Goal: Information Seeking & Learning: Learn about a topic

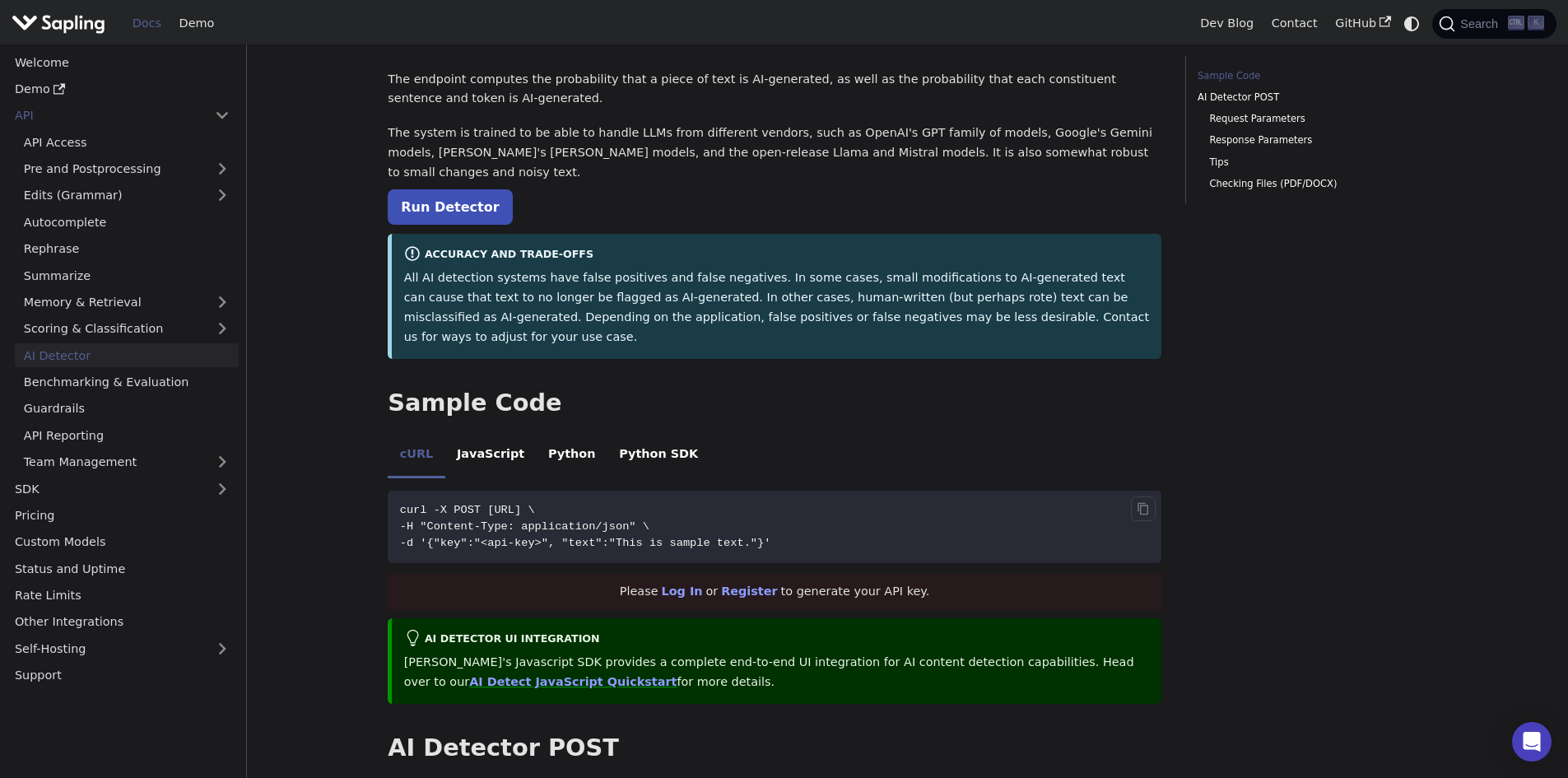
click at [772, 490] on code "curl -X POST [URL] \ -H "Content-Type: application/json" \ -d '{"key":"<api-key…" at bounding box center [774, 526] width 774 height 72
click at [772, 509] on code "curl -X POST [URL] \ -H "Content-Type: application/json" \ -d '{"key":"<api-key…" at bounding box center [774, 526] width 774 height 72
click at [639, 490] on code "curl -X POST [URL] \ -H "Content-Type: application/json" \ -d '{"key":"<api-key…" at bounding box center [774, 526] width 774 height 72
drag, startPoint x: 606, startPoint y: 490, endPoint x: 523, endPoint y: 491, distance: 83.0
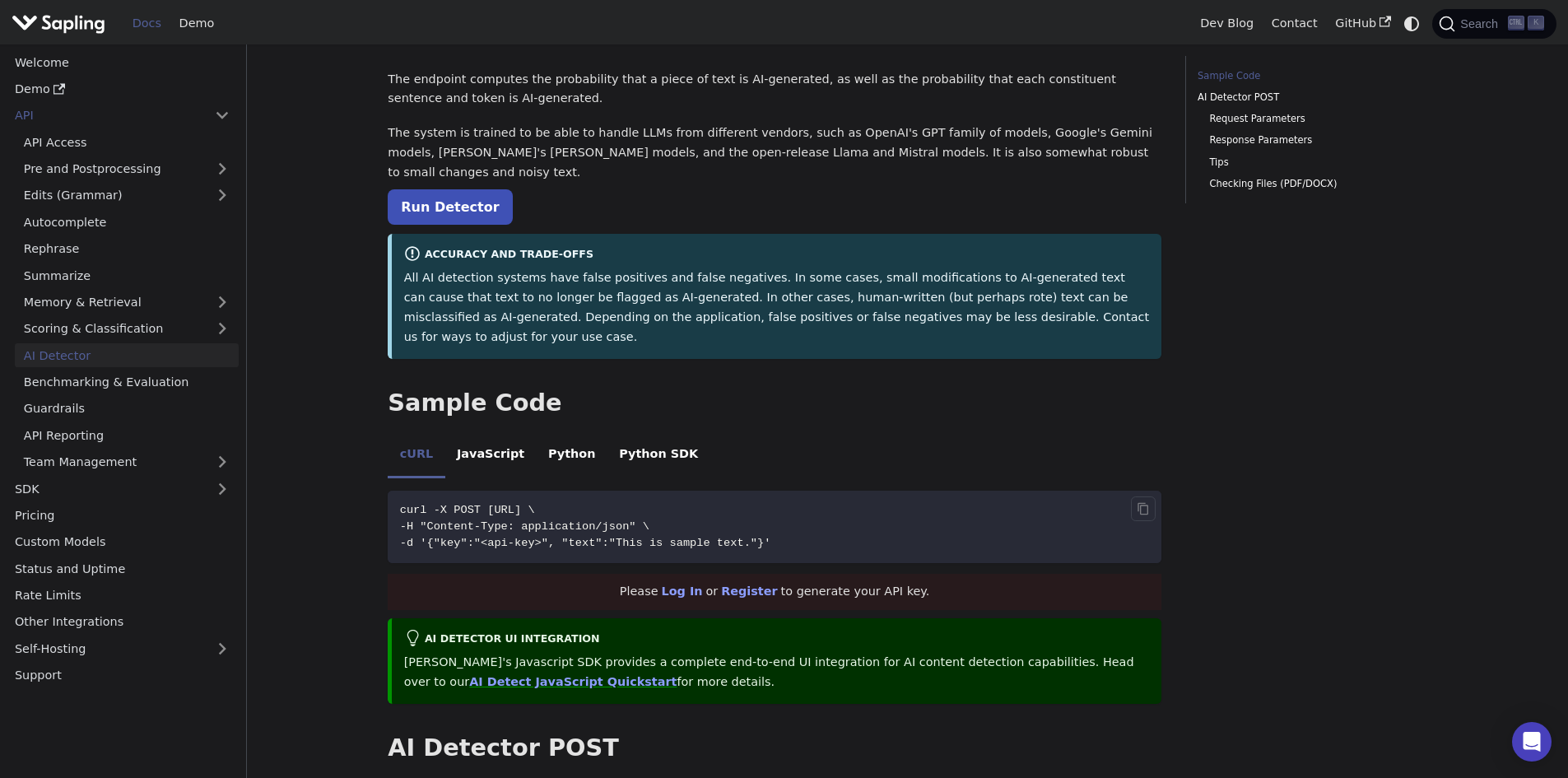
click at [524, 520] on span "-H "Content-Type: application/json" \" at bounding box center [525, 526] width 250 height 12
click at [483, 433] on li "JavaScript" at bounding box center [491, 455] width 92 height 46
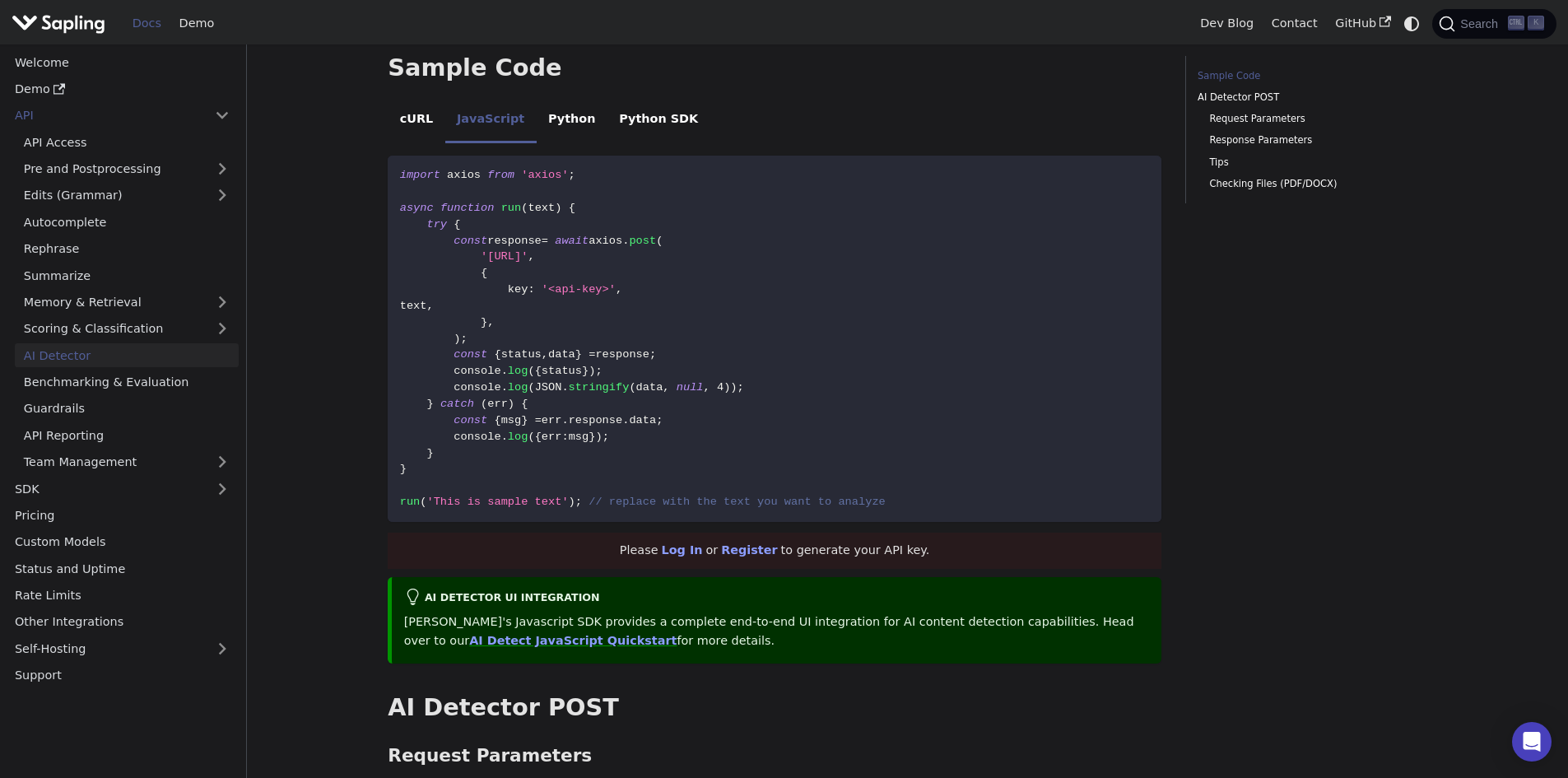
scroll to position [494, 0]
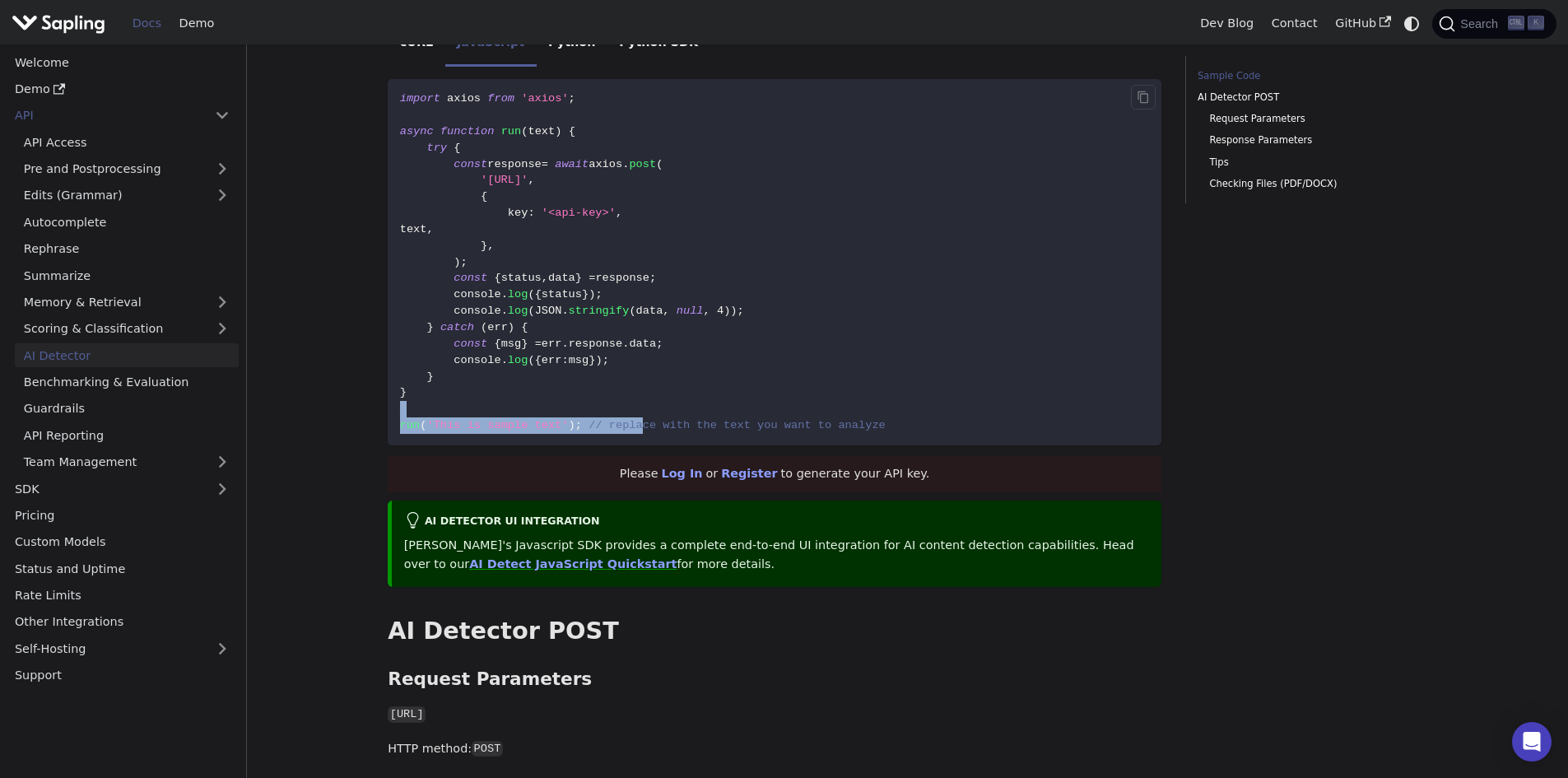
drag, startPoint x: 616, startPoint y: 374, endPoint x: 627, endPoint y: 382, distance: 13.6
click at [627, 382] on code "import axios from 'axios' ; async function run ( text ) { try { const response …" at bounding box center [774, 262] width 774 height 367
click at [627, 419] on span "// replace with the text you want to analyze" at bounding box center [737, 425] width 298 height 12
click at [672, 419] on span "// replace with the text you want to analyze" at bounding box center [737, 425] width 298 height 12
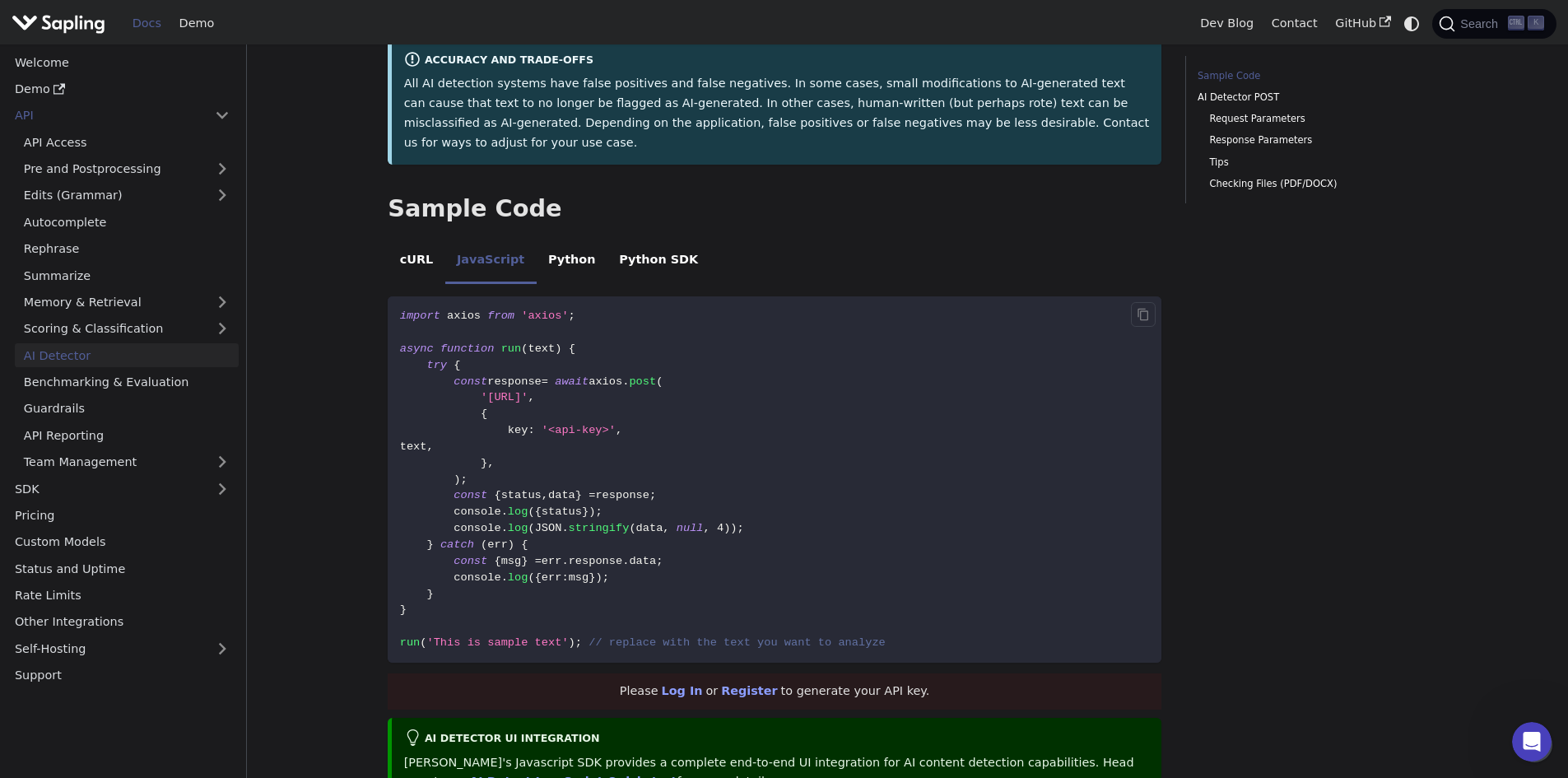
scroll to position [247, 0]
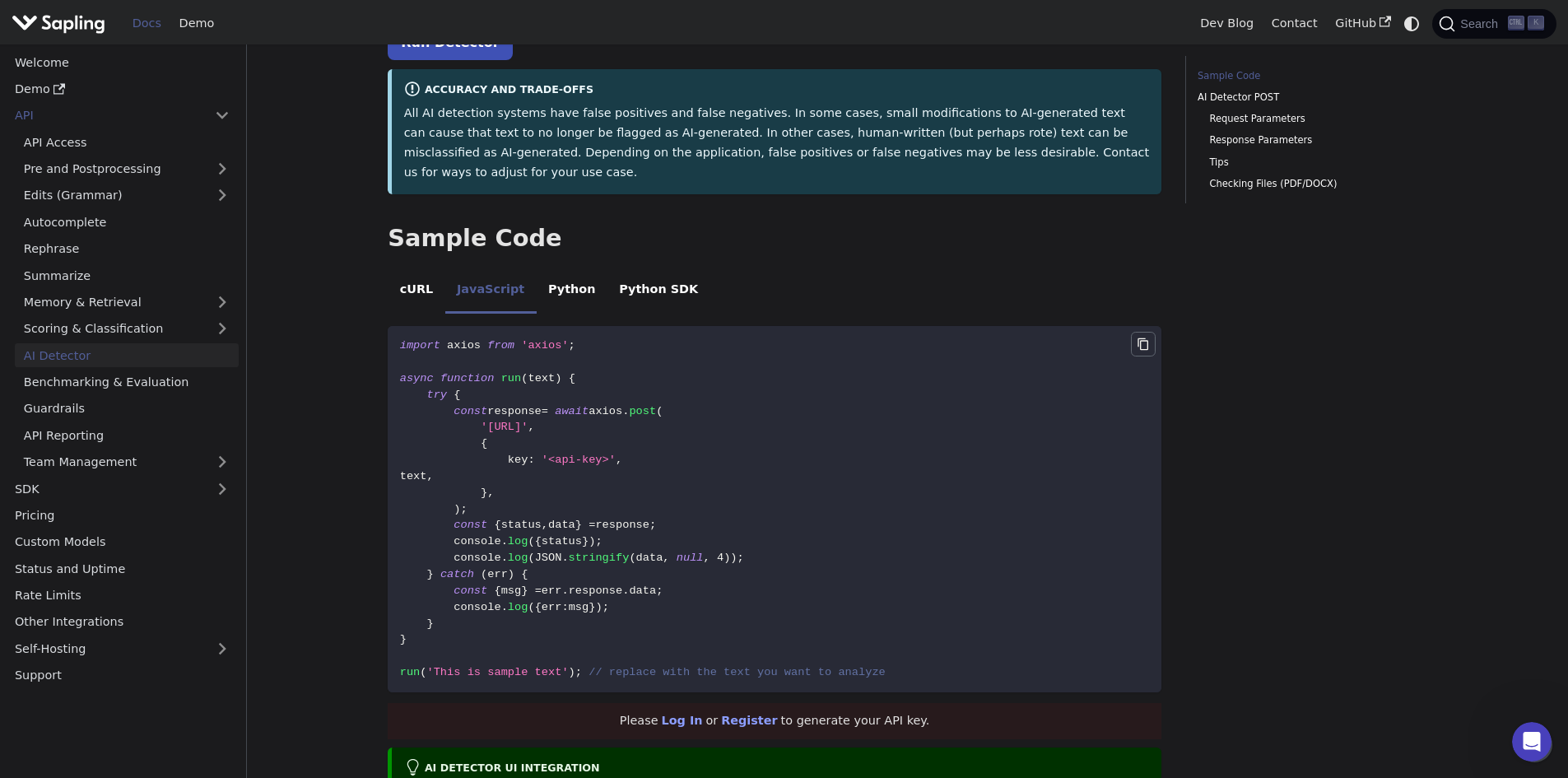
click at [1148, 338] on icon "Copy code to clipboard" at bounding box center [1143, 344] width 13 height 13
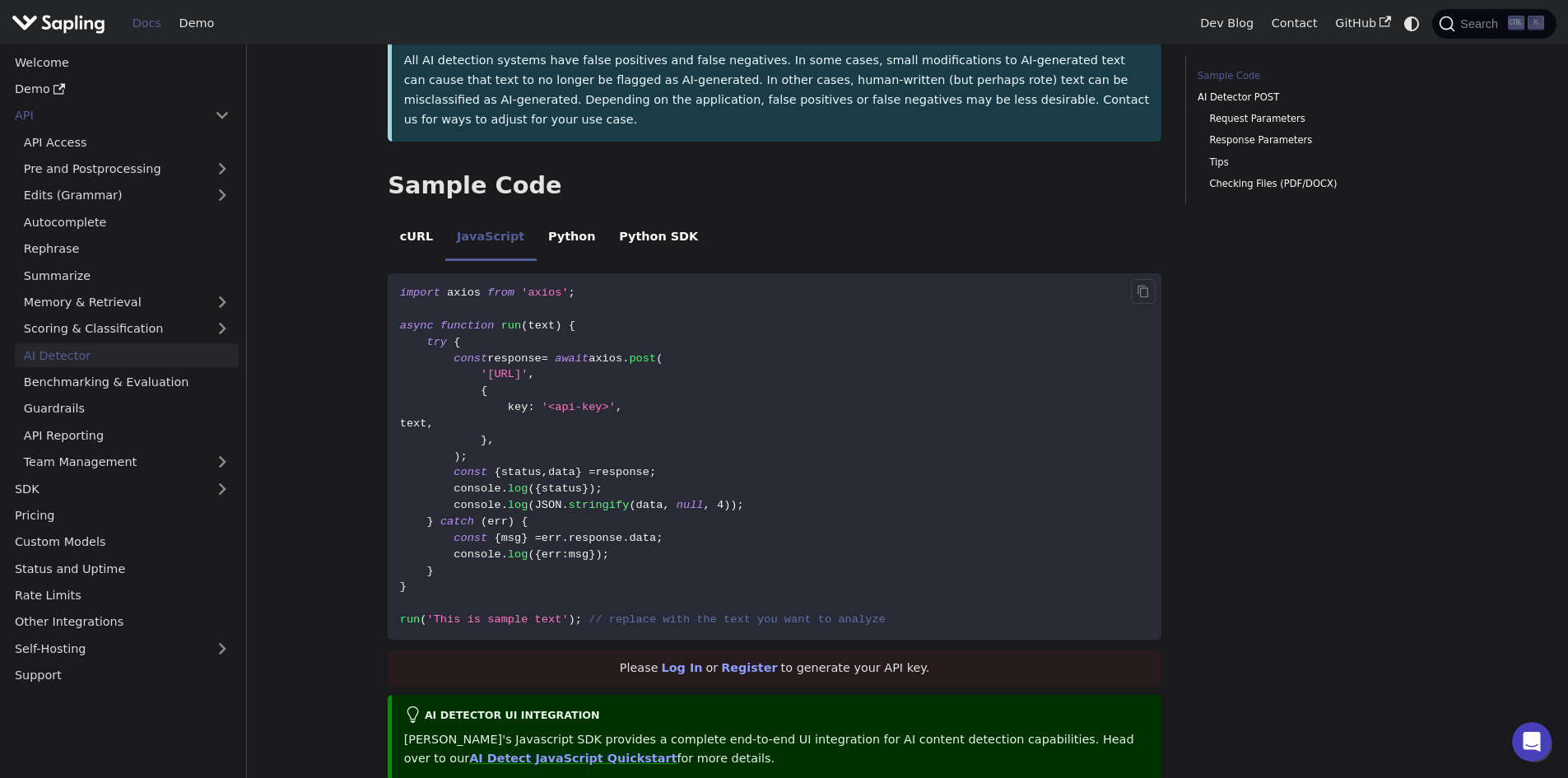
scroll to position [329, 0]
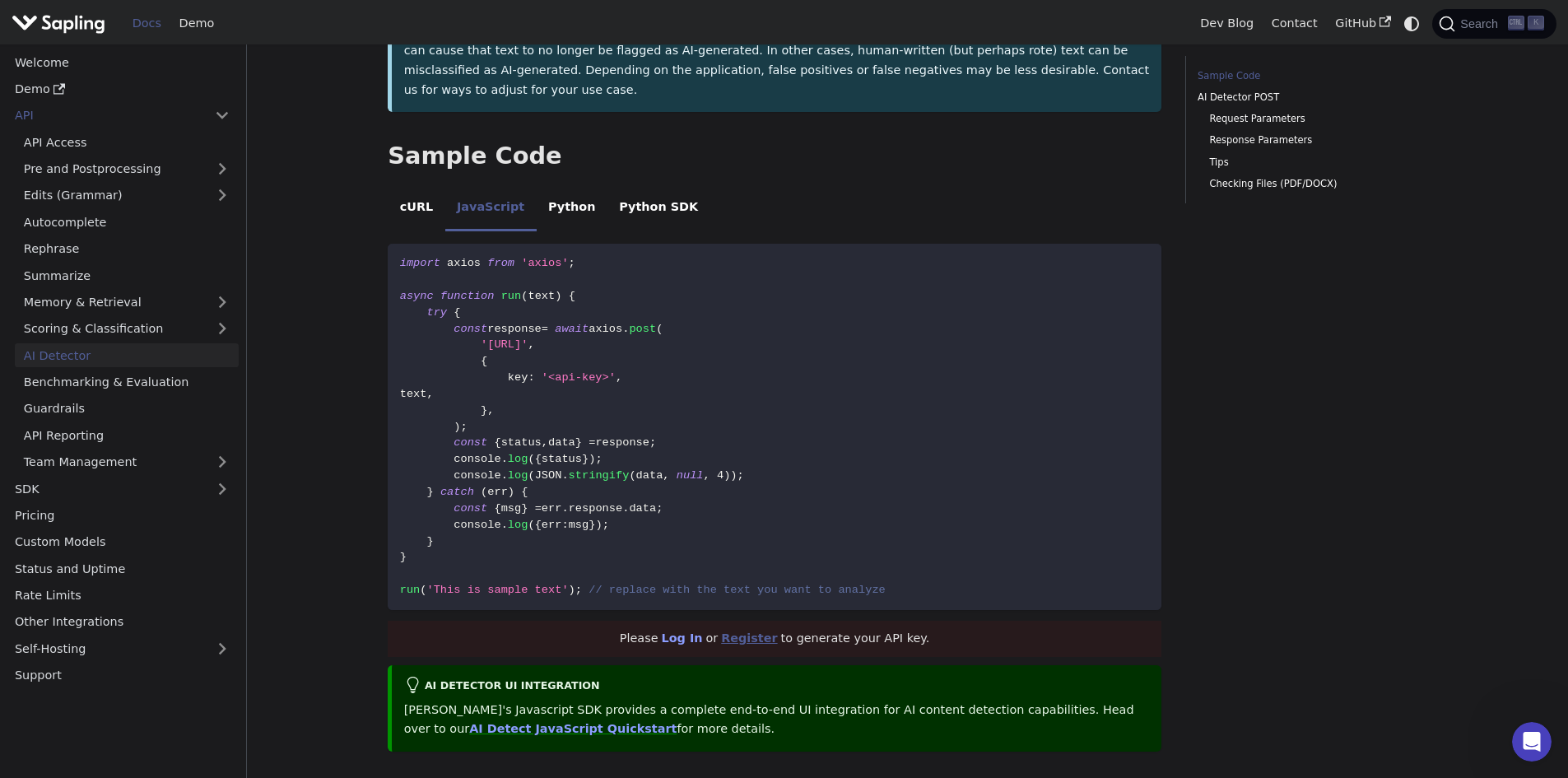
click at [737, 631] on link "Register" at bounding box center [749, 638] width 56 height 13
click at [539, 469] on span "JSON" at bounding box center [548, 475] width 27 height 12
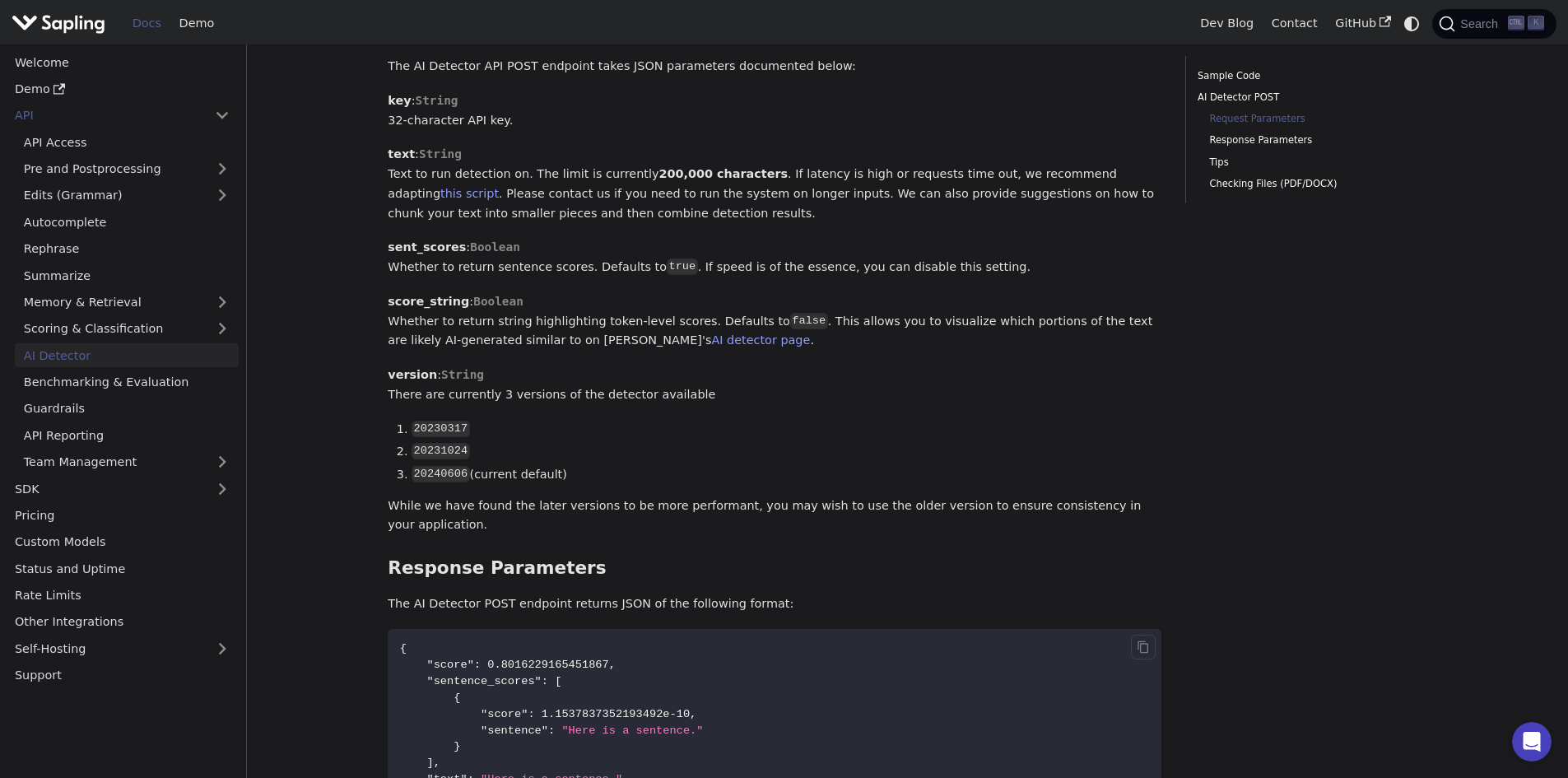
scroll to position [1399, 0]
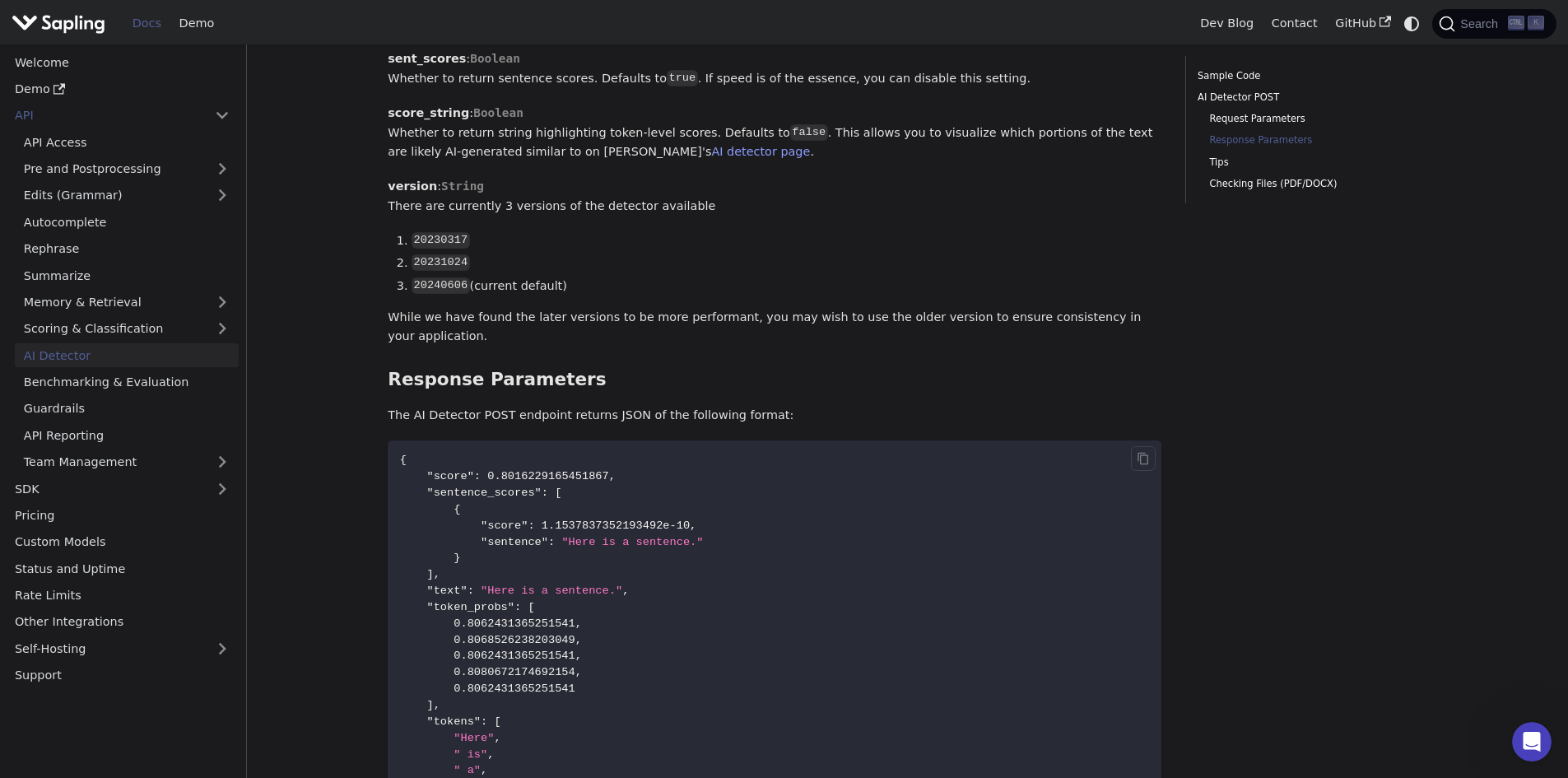
click at [574, 582] on code "{ "score" : 0.8016229165451867 , "sentence_scores" : [ { "score" : 1.1537837352…" at bounding box center [774, 648] width 774 height 415
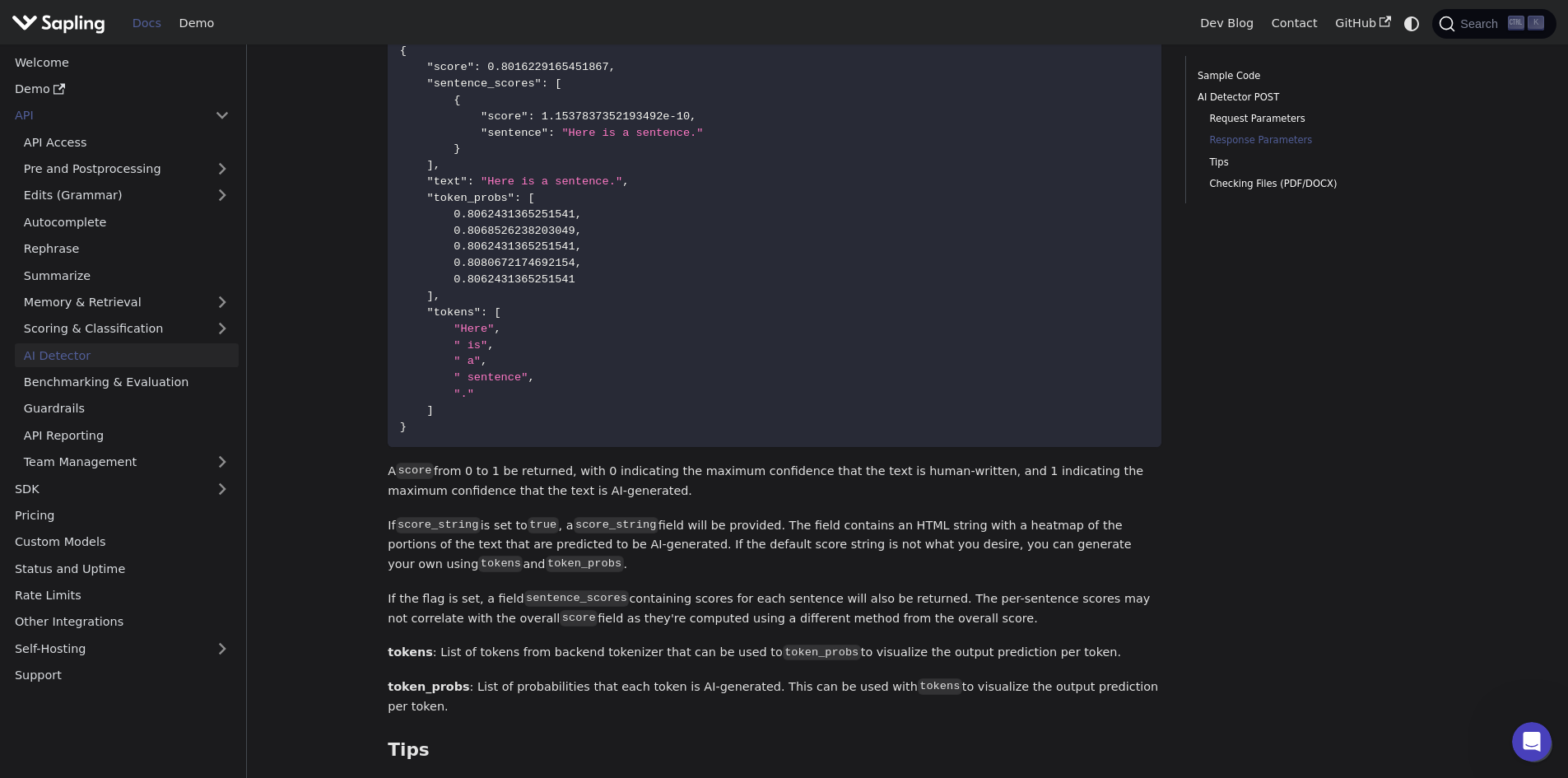
scroll to position [1646, 0]
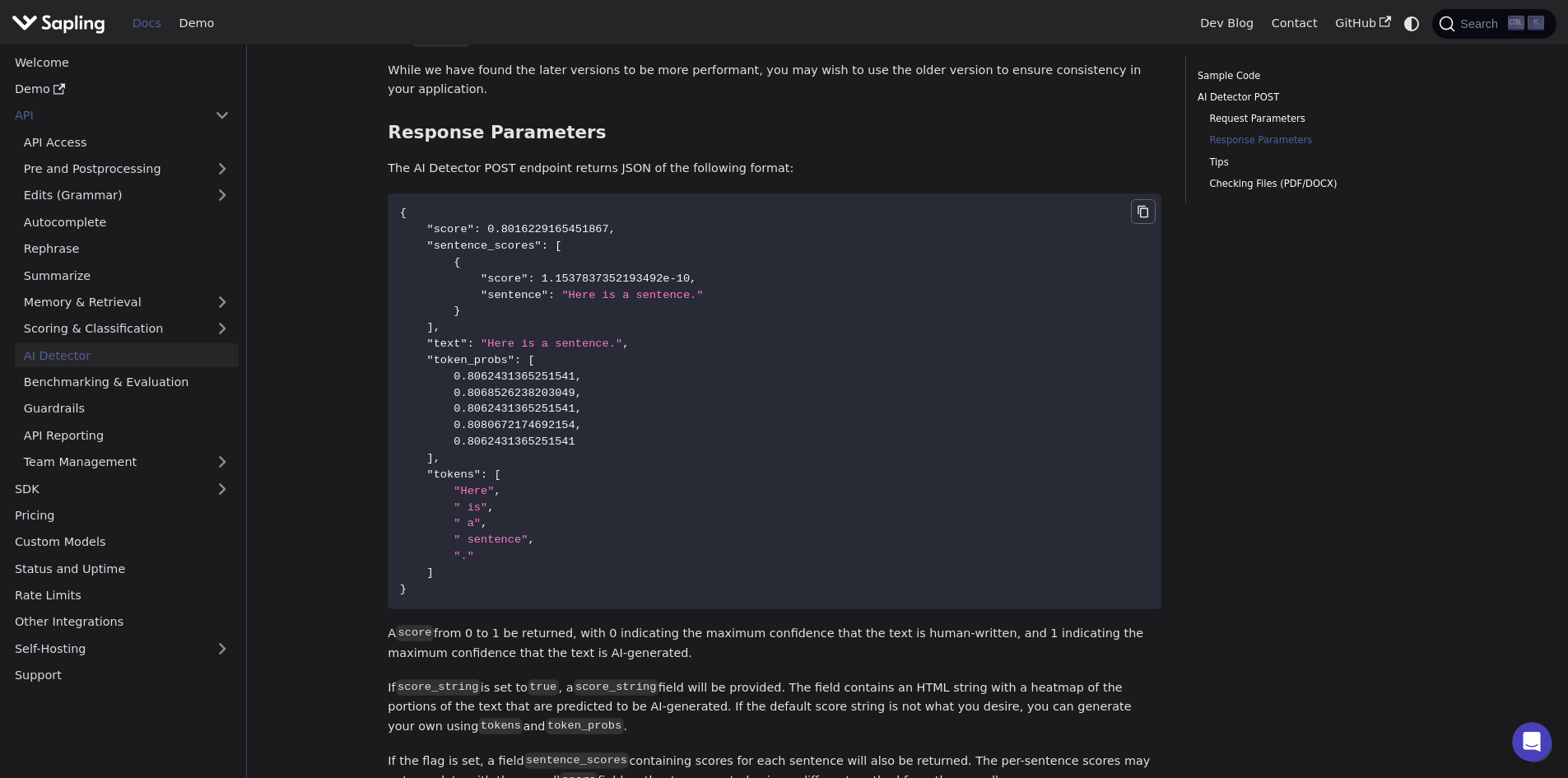
click at [1140, 205] on icon "Copy code to clipboard" at bounding box center [1143, 211] width 13 height 13
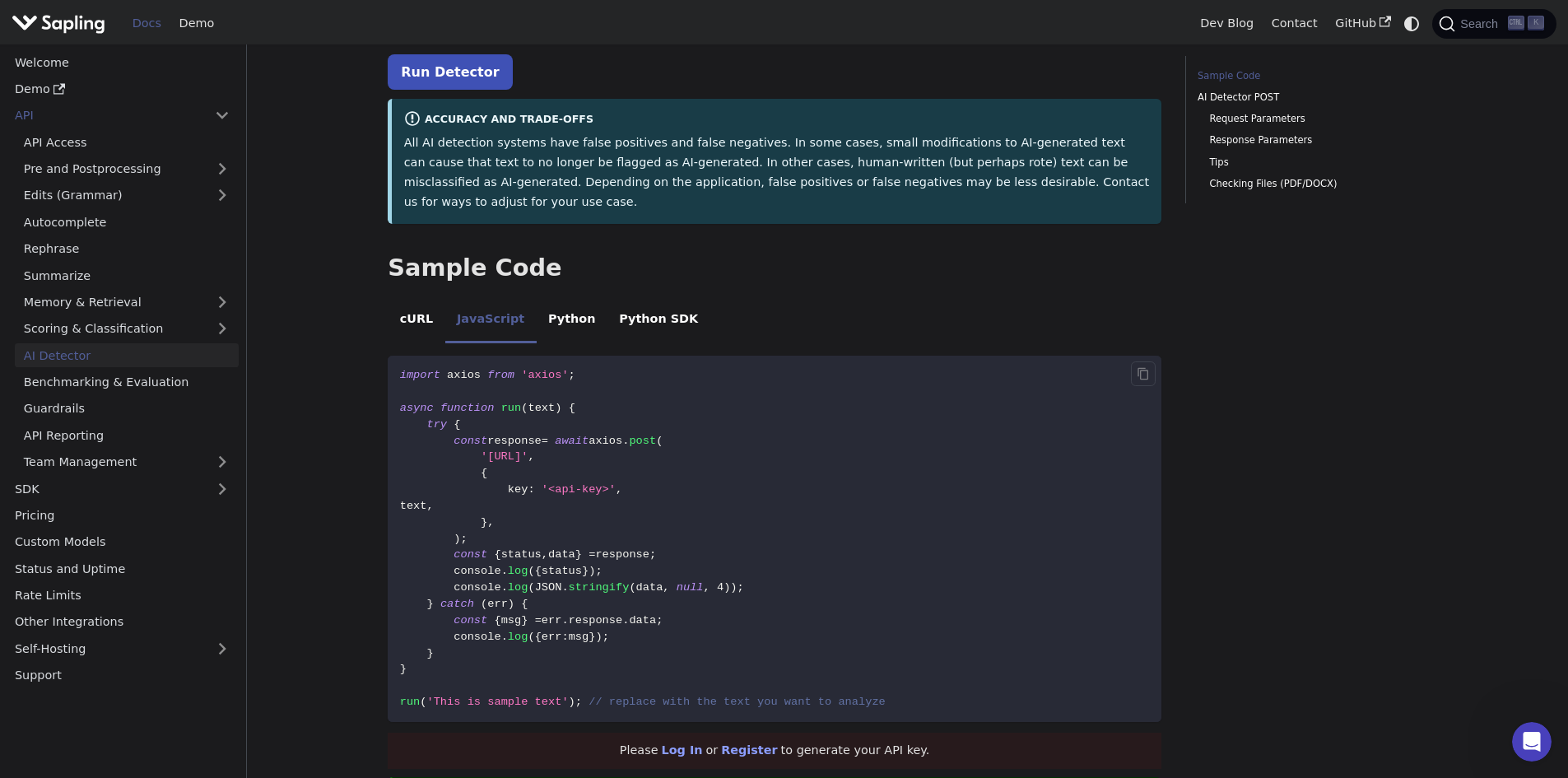
scroll to position [165, 0]
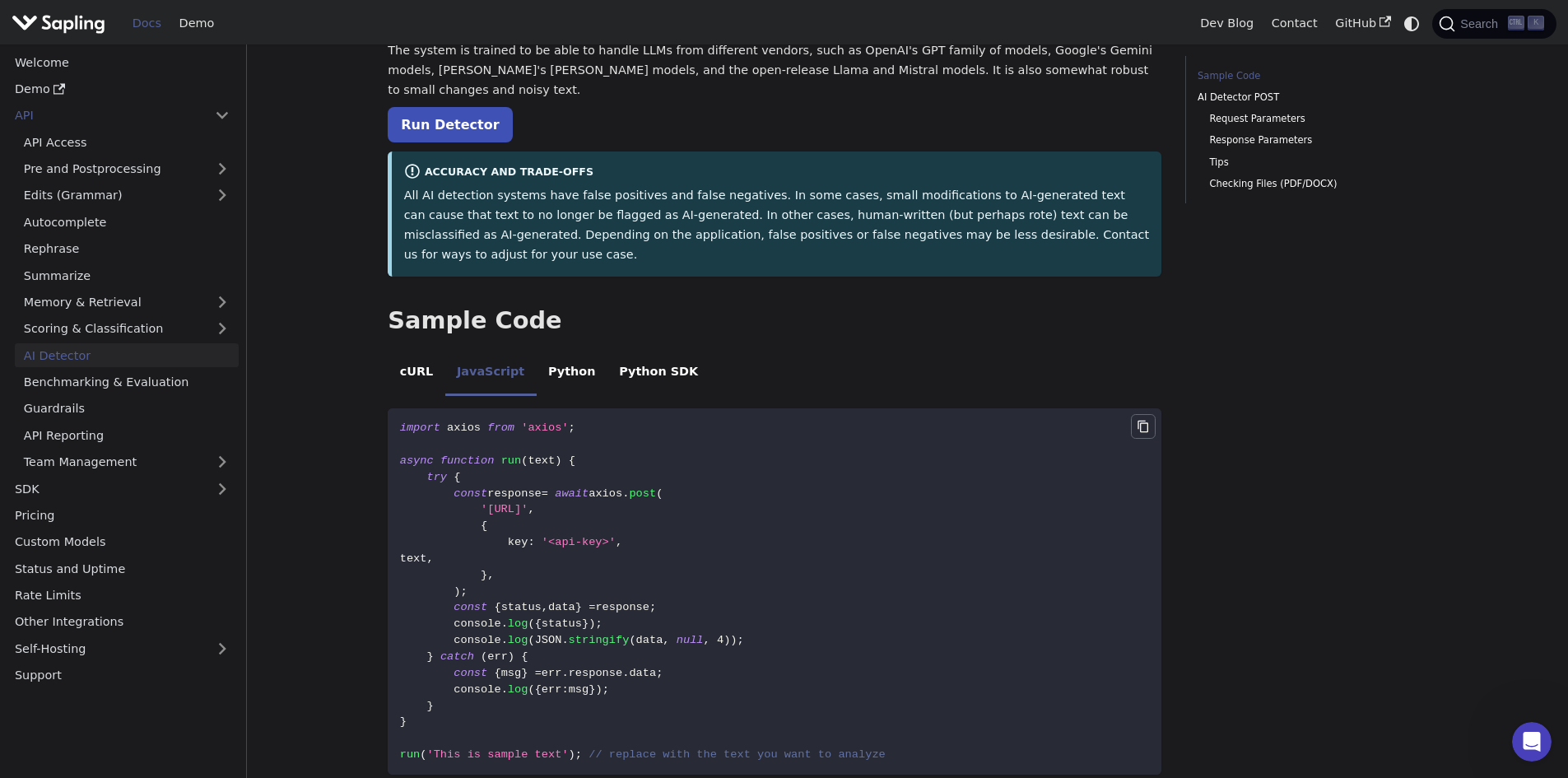
click at [1142, 424] on icon "Copy code to clipboard" at bounding box center [1143, 425] width 4 height 4
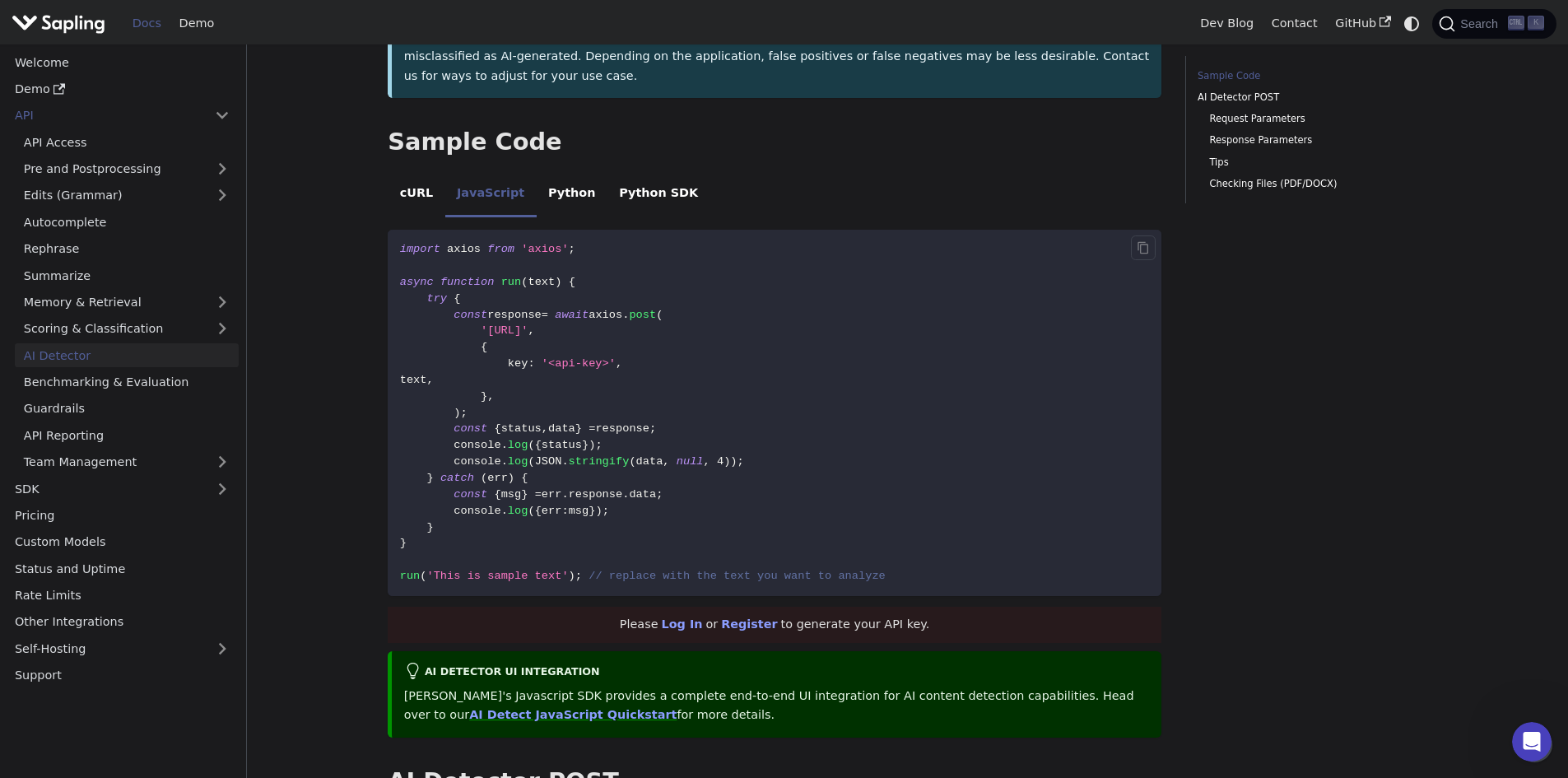
scroll to position [329, 0]
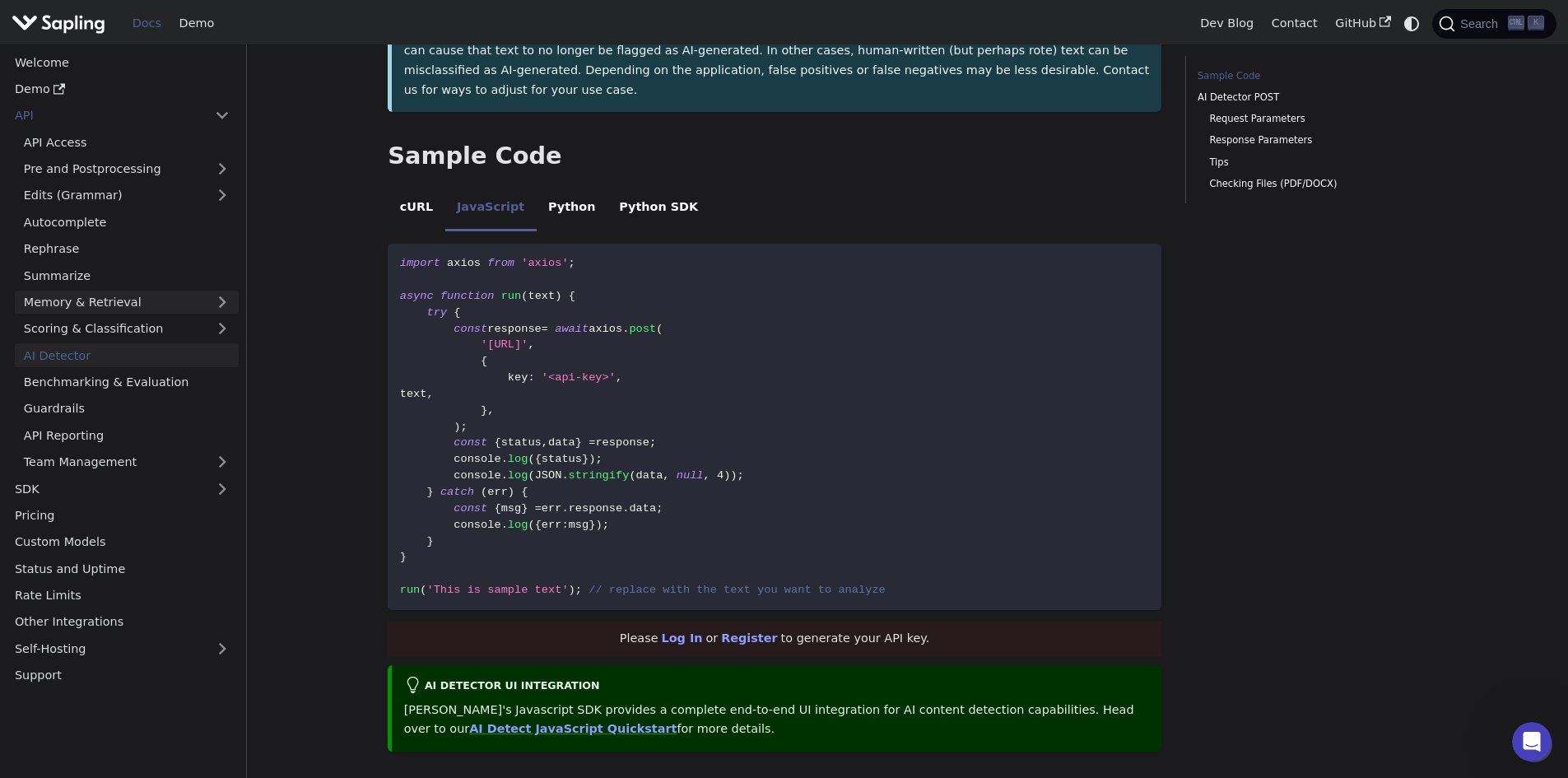
click at [137, 309] on link "Memory & Retrieval" at bounding box center [126, 303] width 224 height 24
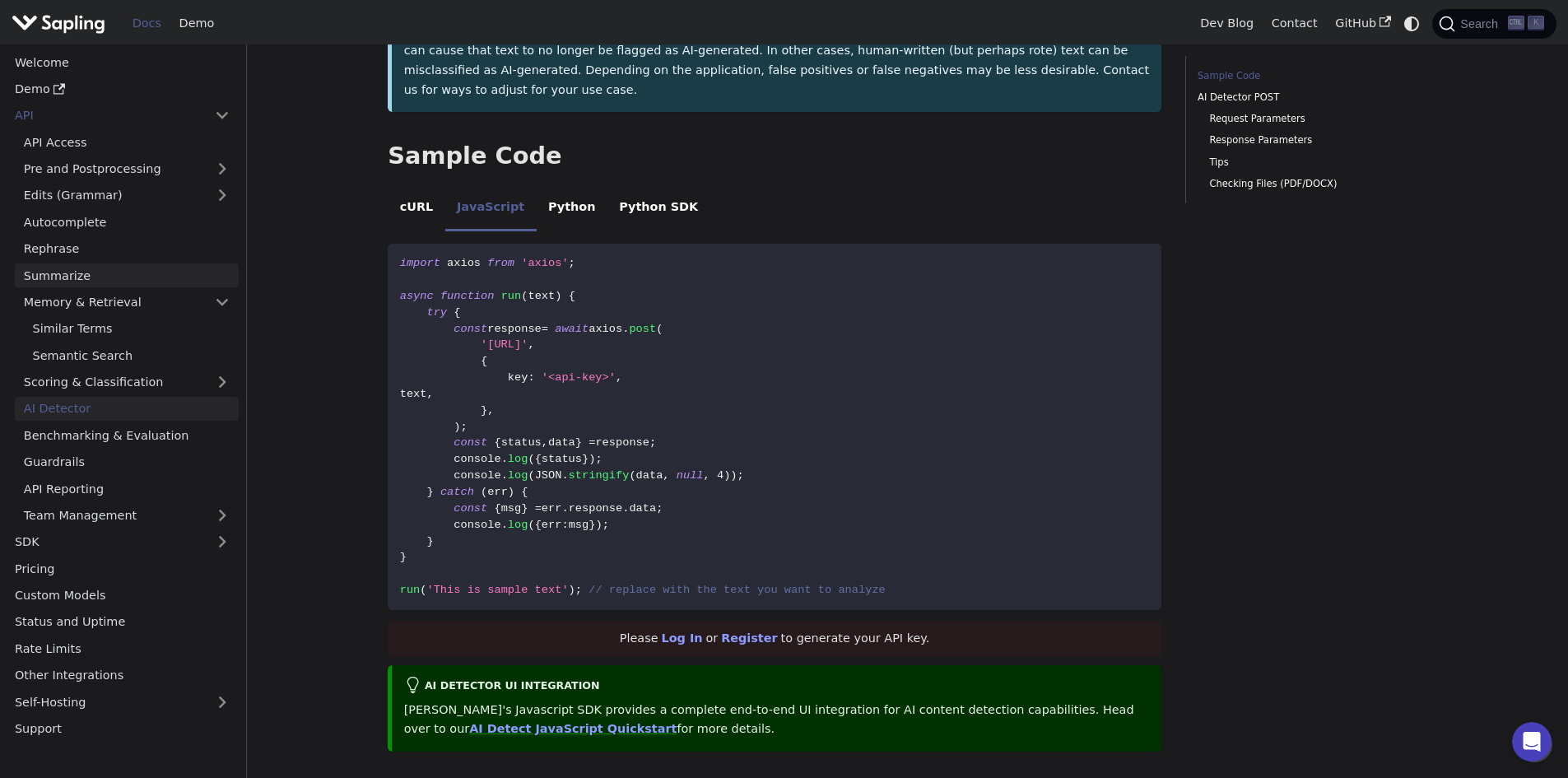
click at [108, 267] on link "Summarize" at bounding box center [126, 276] width 224 height 24
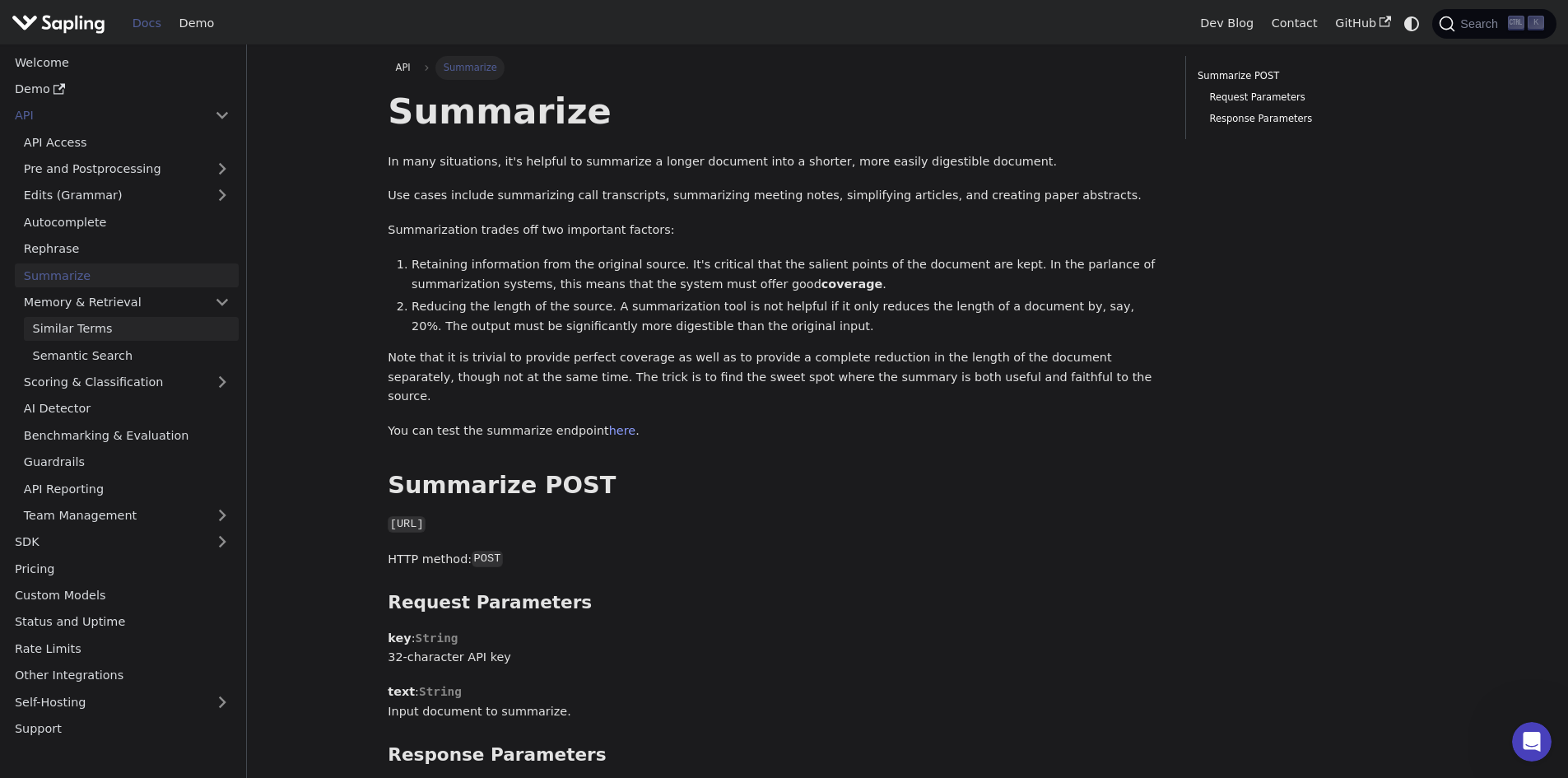
click at [108, 334] on link "Similar Terms" at bounding box center [132, 329] width 215 height 24
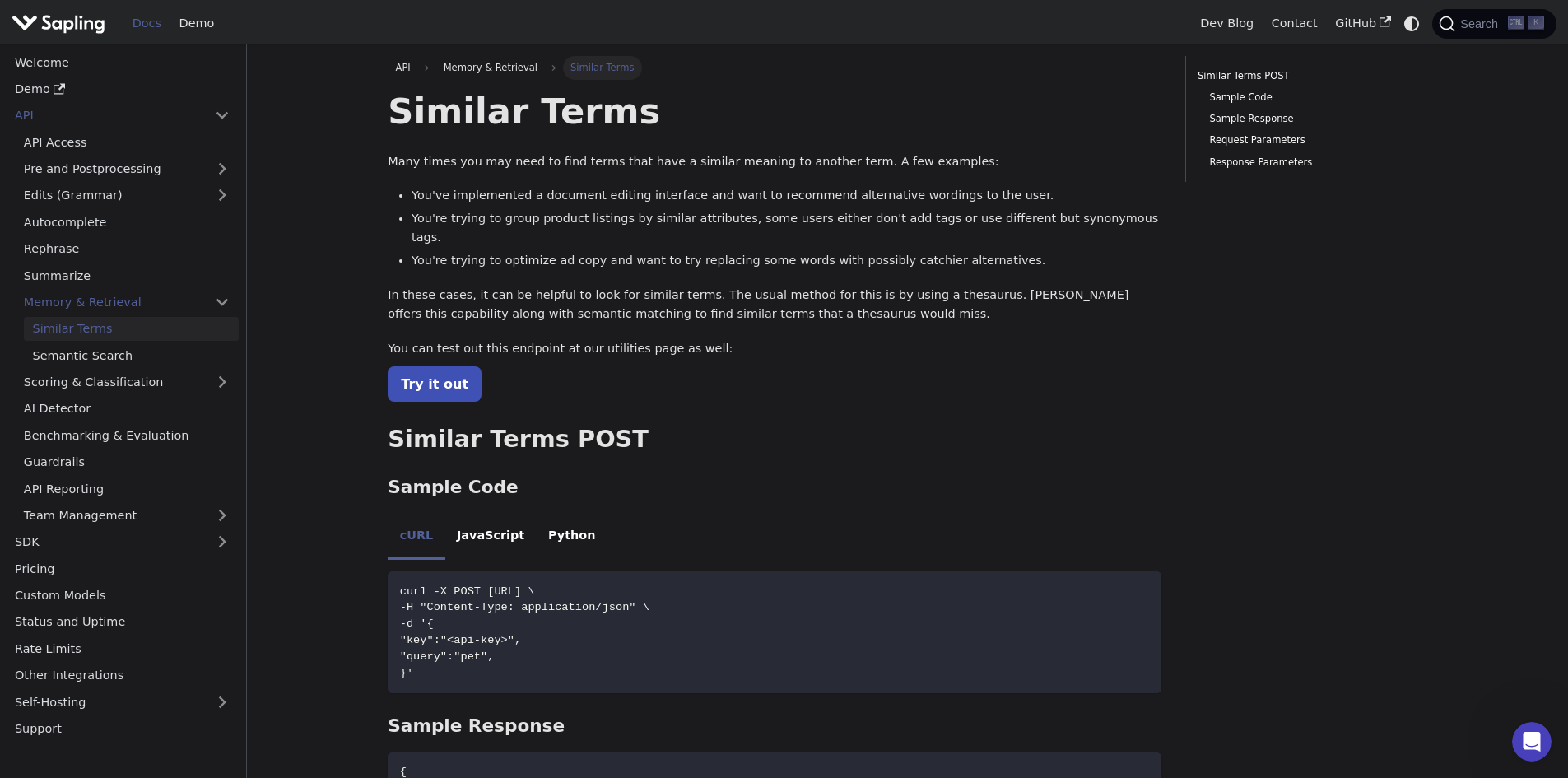
click at [108, 334] on link "Similar Terms" at bounding box center [132, 329] width 215 height 24
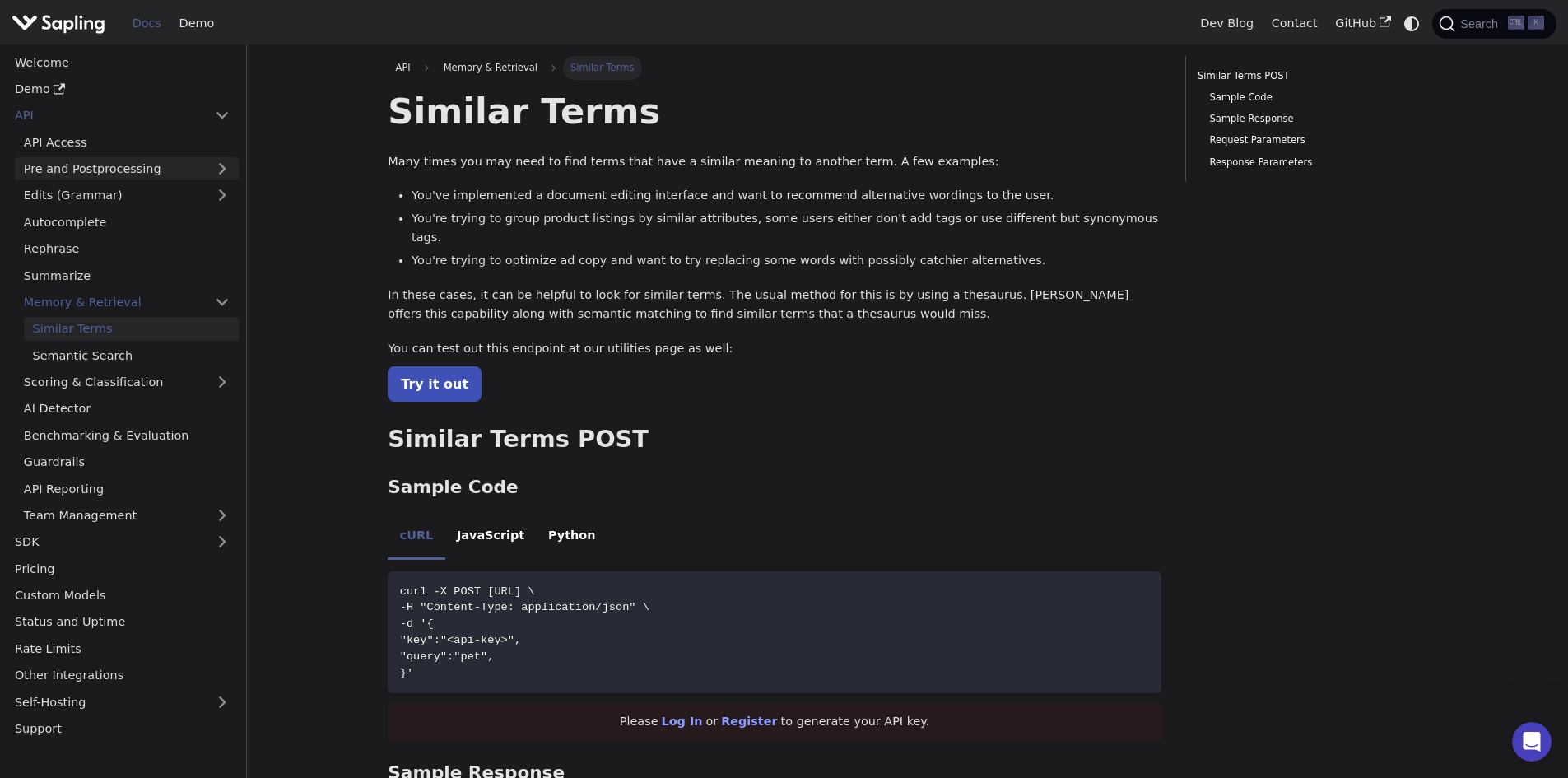
click at [145, 175] on link "Pre and Postprocessing" at bounding box center [126, 169] width 224 height 24
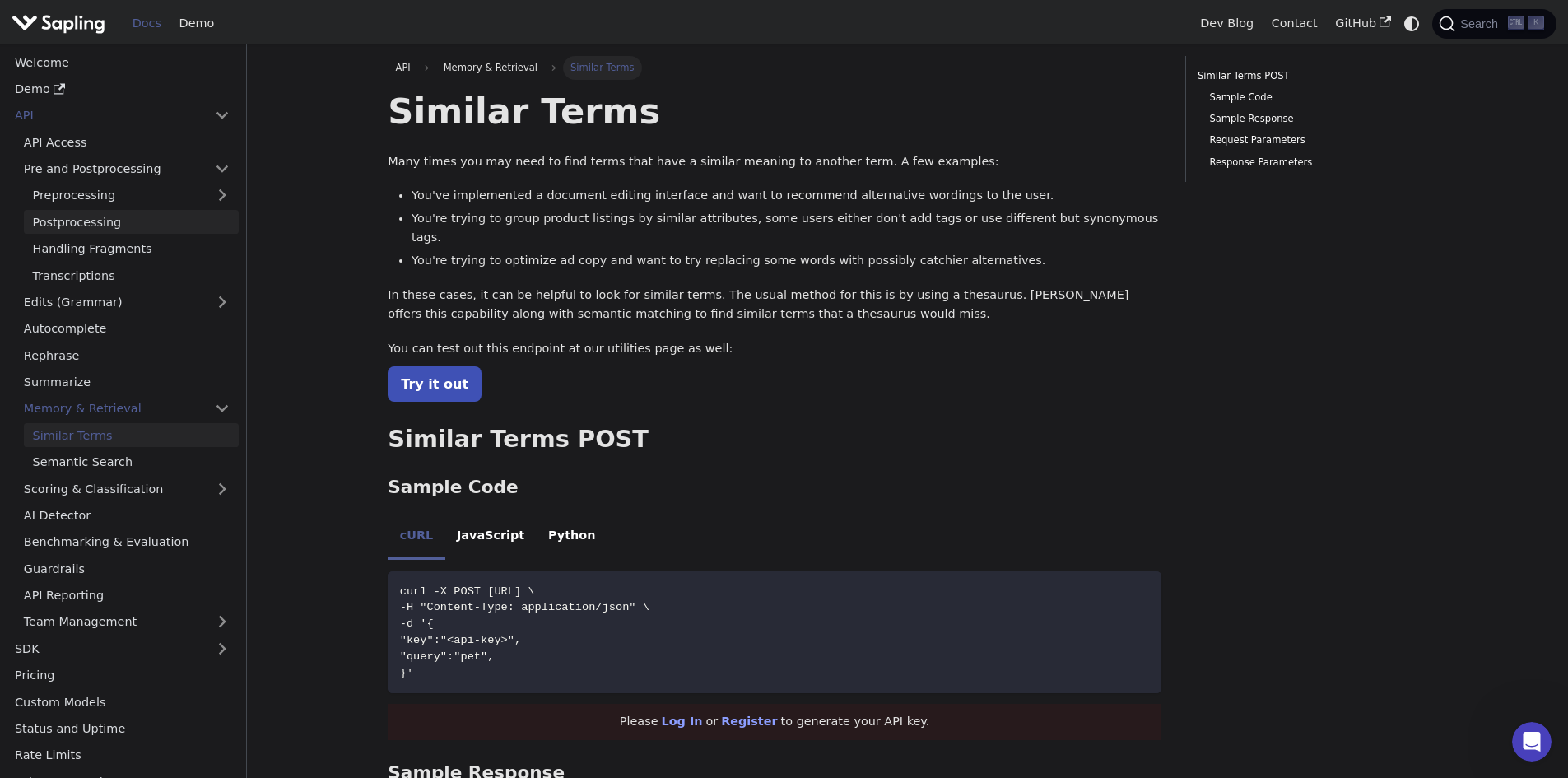
click at [122, 217] on link "Postprocessing" at bounding box center [132, 222] width 215 height 24
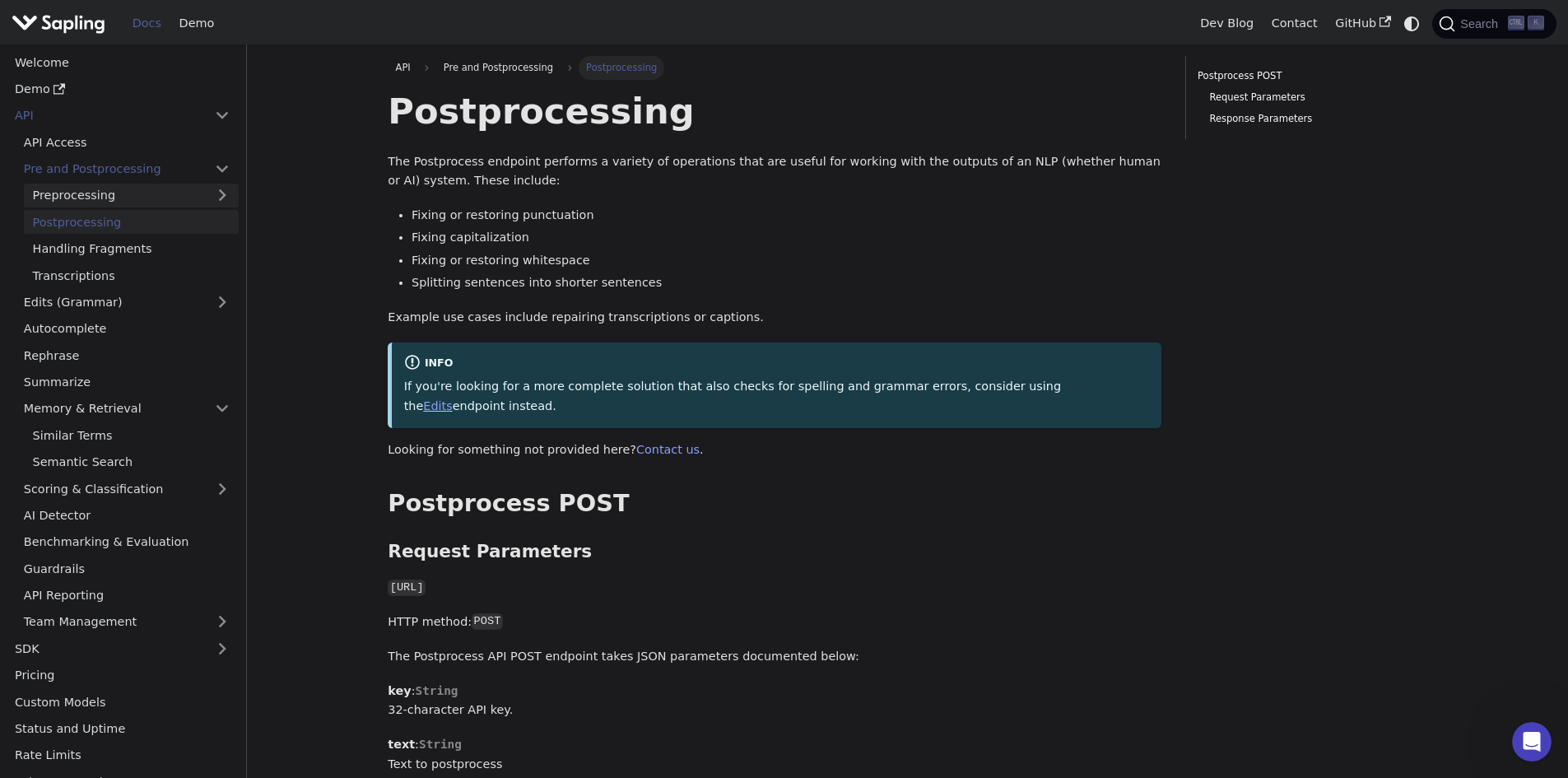
click at [114, 197] on link "Preprocessing" at bounding box center [132, 195] width 215 height 24
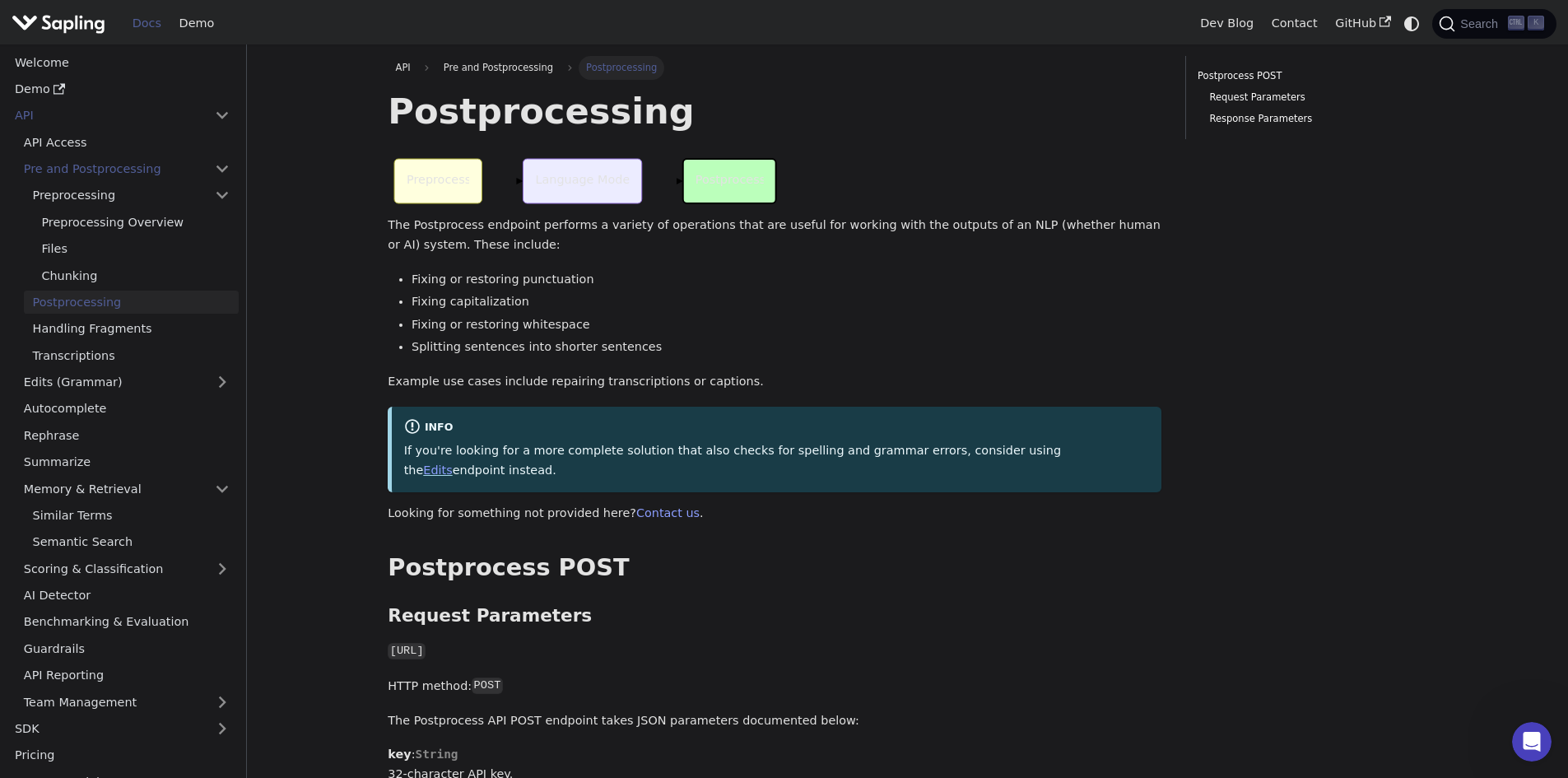
click at [440, 182] on p "Preprocess" at bounding box center [439, 180] width 65 height 18
click at [68, 83] on link "Demo" at bounding box center [122, 90] width 233 height 24
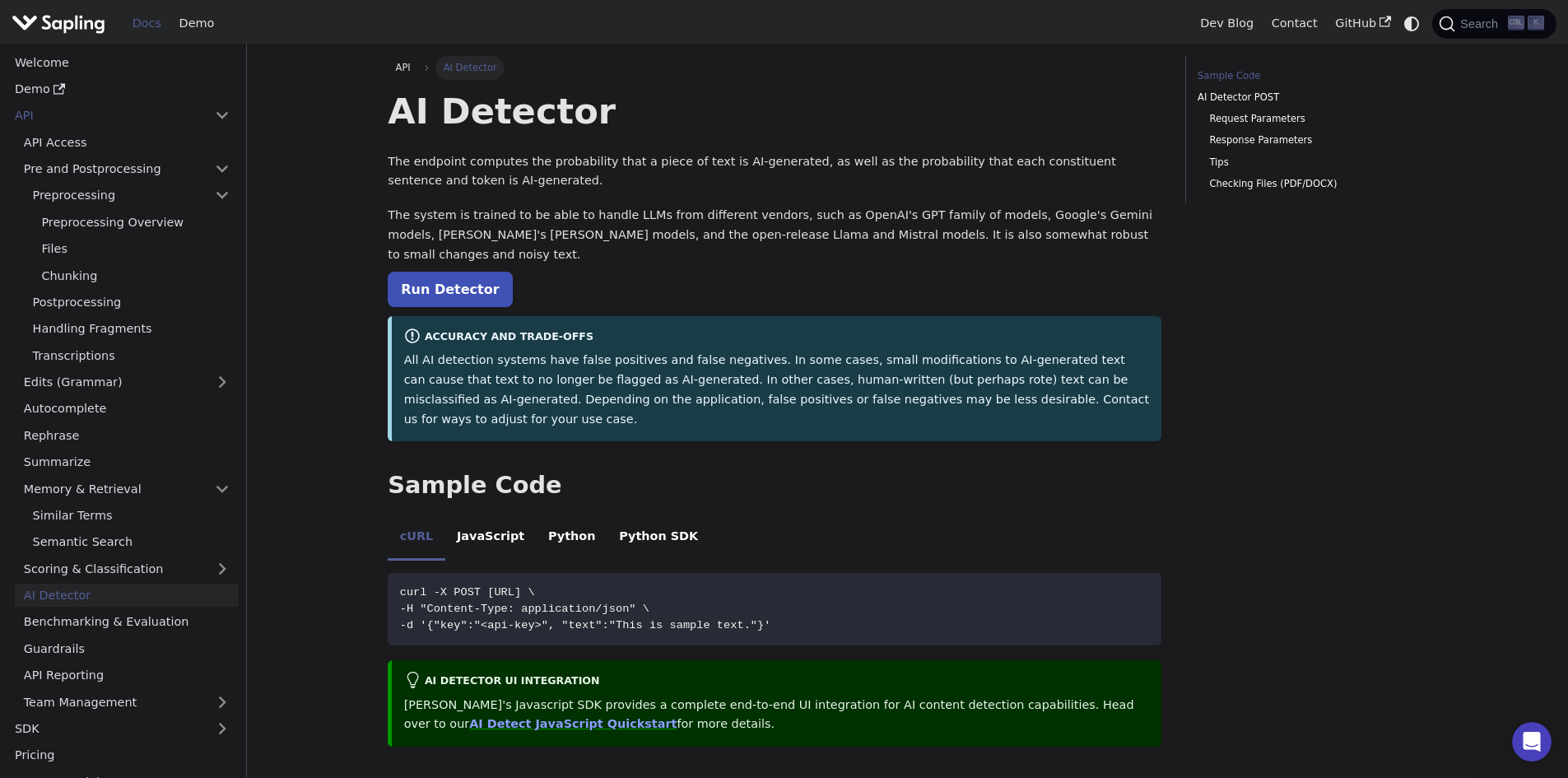
scroll to position [329, 0]
